Goal: Information Seeking & Learning: Learn about a topic

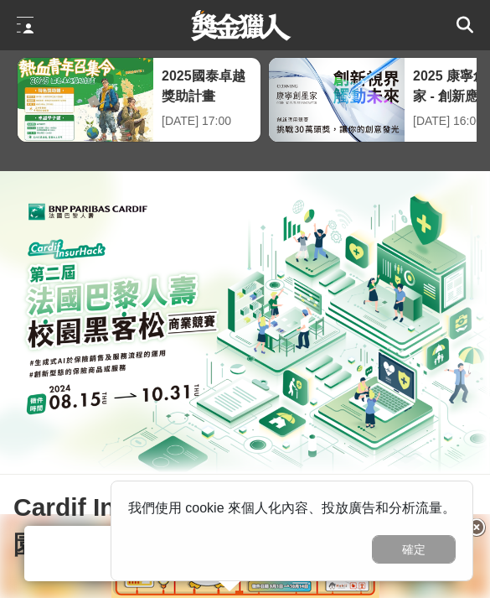
scroll to position [36, 0]
click at [172, 82] on div "2025國泰卓越獎助計畫" at bounding box center [207, 86] width 91 height 38
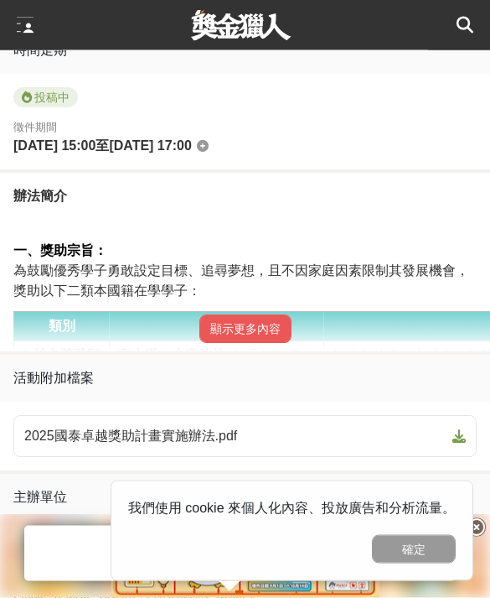
scroll to position [844, 0]
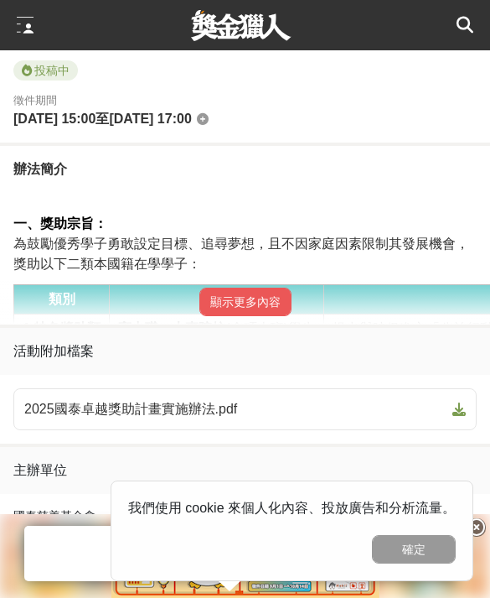
click at [241, 313] on button "顯示更多內容" at bounding box center [245, 301] width 92 height 28
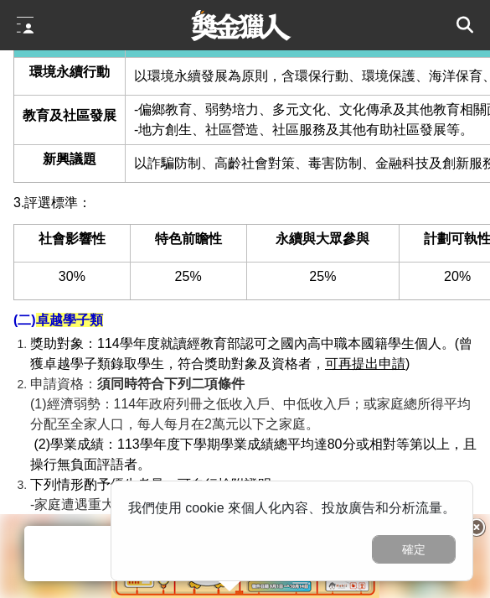
scroll to position [1626, 0]
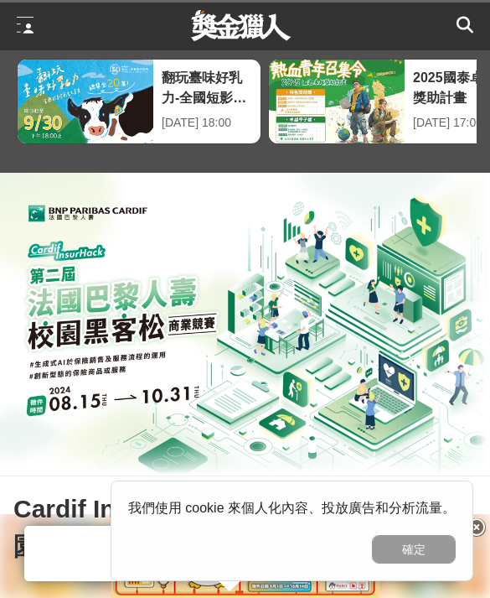
scroll to position [34, 0]
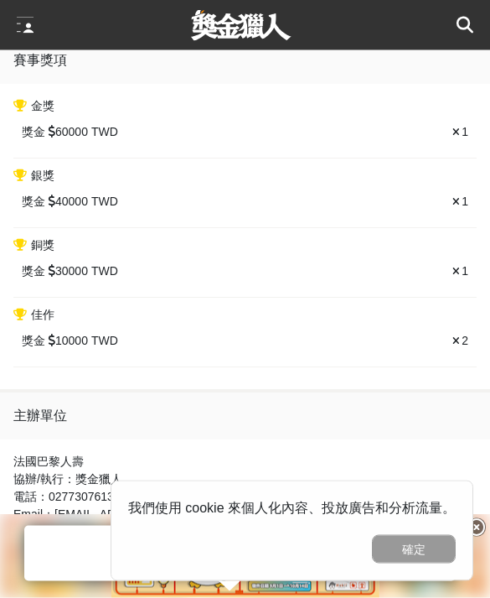
scroll to position [1521, 0]
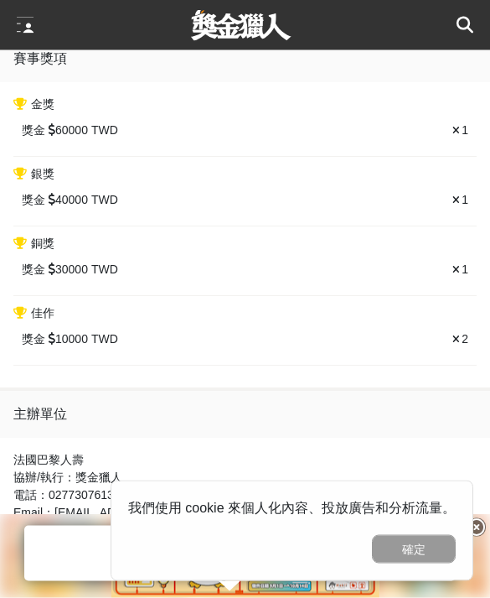
click at [451, 349] on div "2" at bounding box center [377, 340] width 181 height 18
click at [454, 357] on div "獎金 10000 TWD 2" at bounding box center [244, 340] width 463 height 34
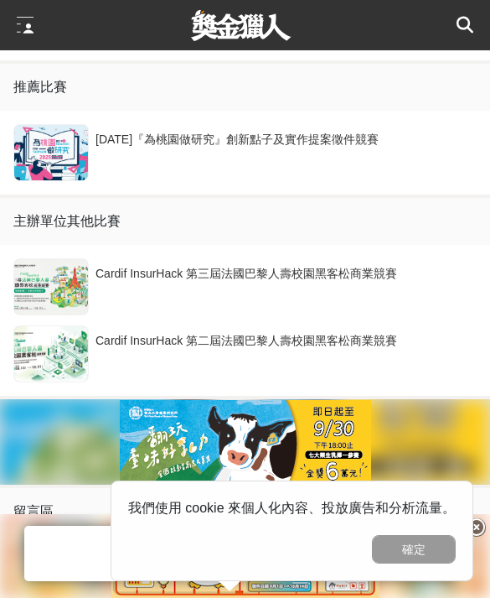
scroll to position [3196, 0]
click at [377, 297] on div "Cardif InsurHack 第三屆法國巴黎人壽校園黑客松商業競賽" at bounding box center [283, 282] width 375 height 32
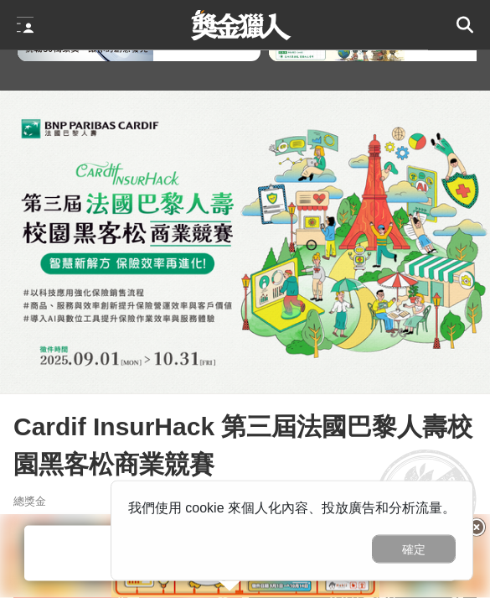
scroll to position [41, 0]
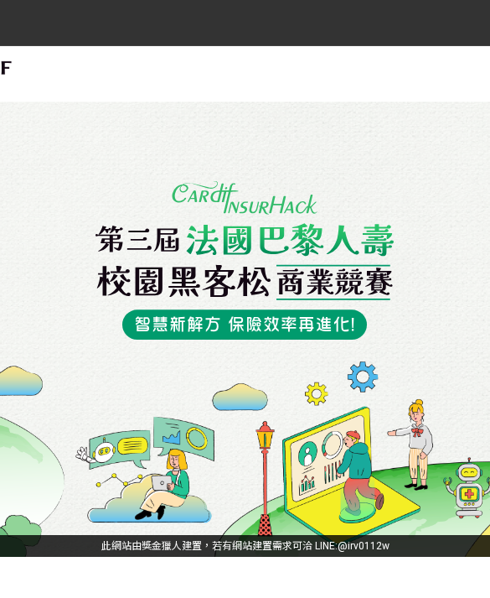
scroll to position [17, 0]
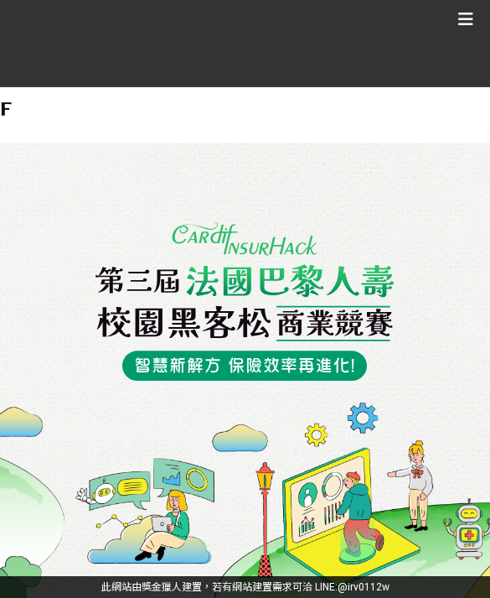
click at [317, 379] on img at bounding box center [245, 301] width 299 height 158
click at [455, 26] on div at bounding box center [245, 19] width 457 height 30
click at [473, 18] on icon at bounding box center [465, 19] width 15 height 25
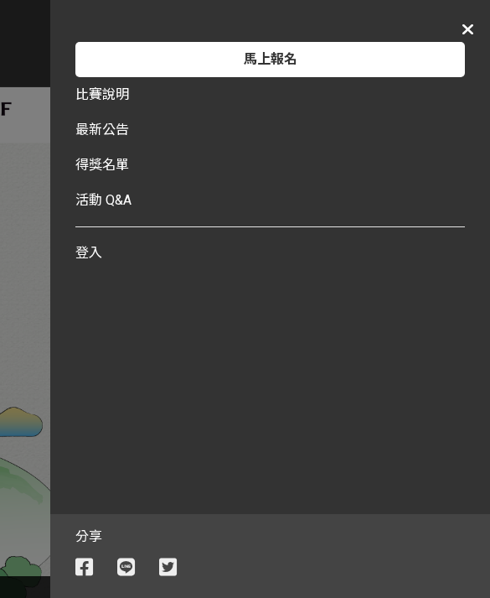
click at [458, 14] on div "馬上報名 比賽說明 最新公告 投稿作品 作品投票 得獎名單 活動 Q&A 登入" at bounding box center [270, 257] width 440 height 514
click at [106, 94] on span "比賽說明" at bounding box center [102, 94] width 54 height 16
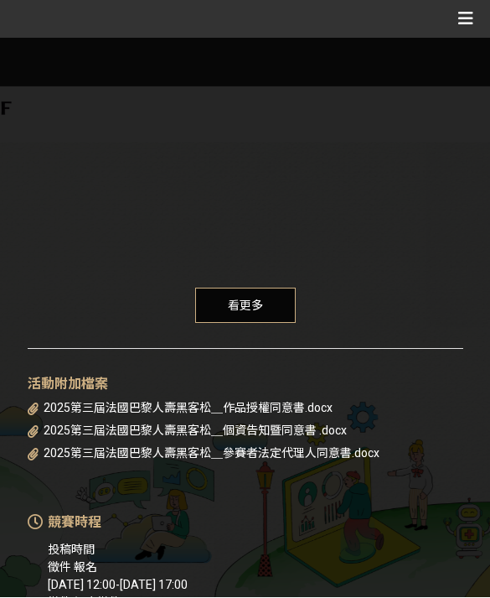
scroll to position [314, 0]
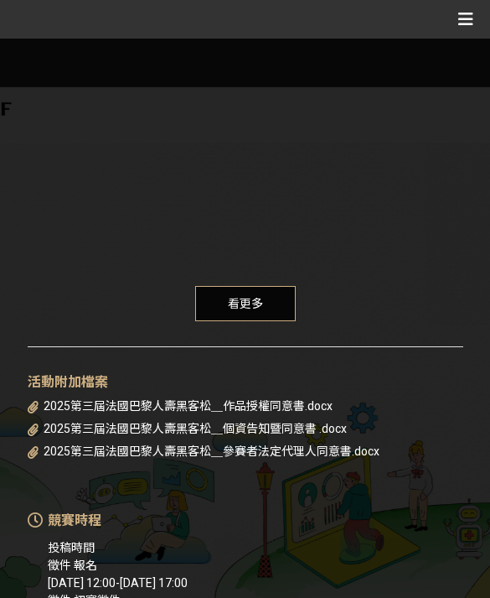
click at [281, 294] on span "看更多" at bounding box center [245, 303] width 101 height 35
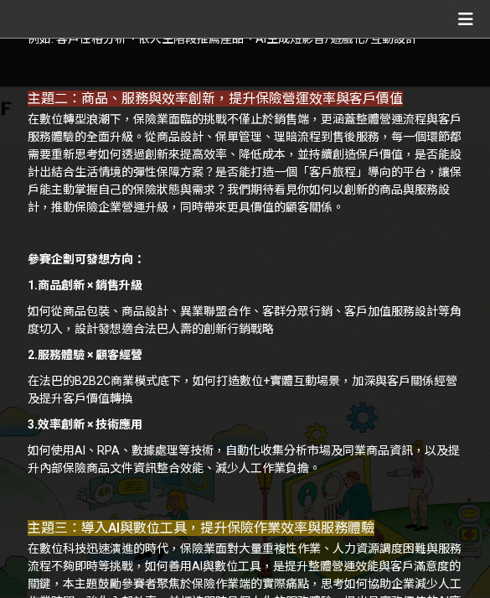
scroll to position [1680, 0]
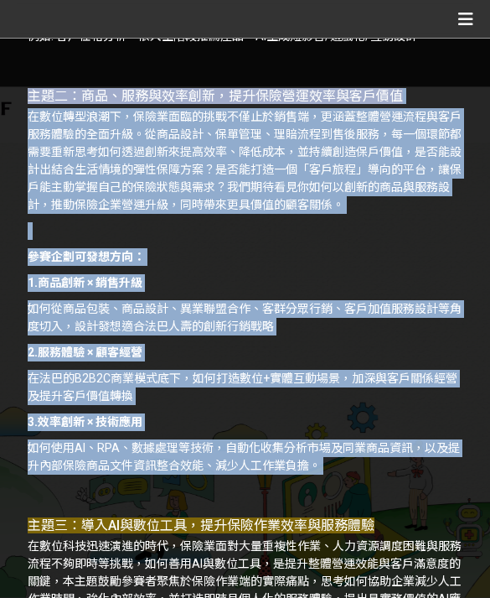
copy div "主題二：商品、服務與效率創新，提升保險營運效率與客戶價值 在數位轉型浪潮下，保險業面臨的挑戰不僅止於銷售端，更涵蓋整體營運流程與客戶服務體驗的全面升級。從商品…"
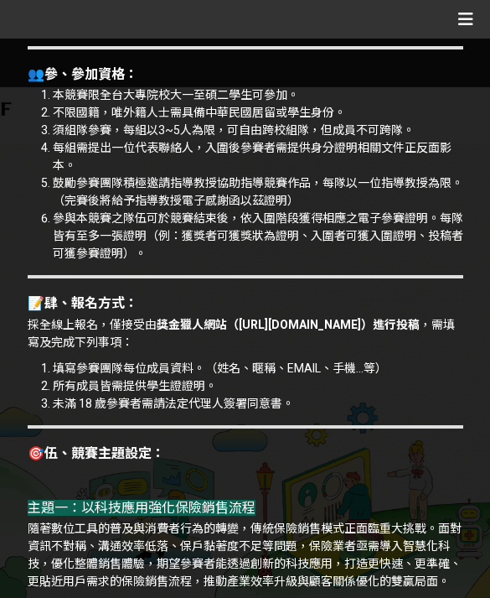
scroll to position [828, 0]
